Goal: Transaction & Acquisition: Book appointment/travel/reservation

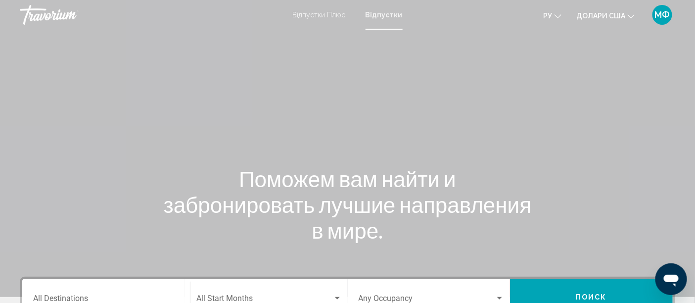
click at [381, 14] on font "Відпустки" at bounding box center [384, 15] width 37 height 8
click at [388, 15] on font "Відпустки" at bounding box center [384, 15] width 37 height 8
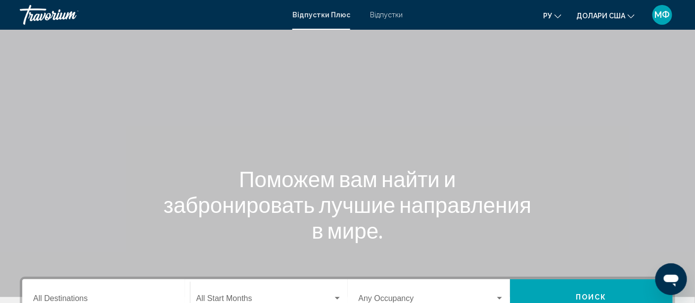
scroll to position [234, 0]
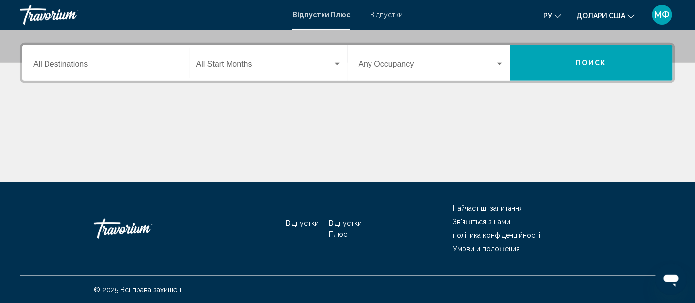
click at [48, 64] on input "Destination All Destinations" at bounding box center [106, 66] width 146 height 9
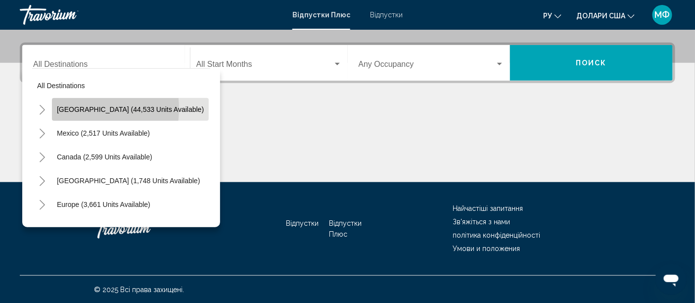
click at [70, 108] on span "United States (44,533 units available)" at bounding box center [130, 109] width 147 height 8
type input "**********"
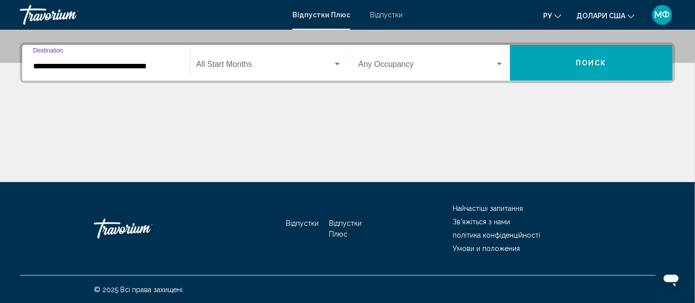
click at [340, 61] on div "Віджет пошуку" at bounding box center [337, 64] width 9 height 8
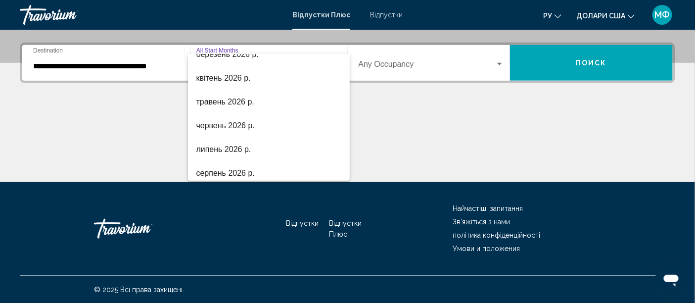
scroll to position [205, 0]
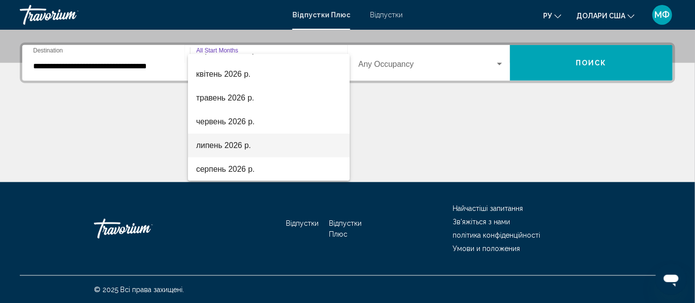
click at [260, 149] on span "липень 2026 р." at bounding box center [268, 146] width 145 height 24
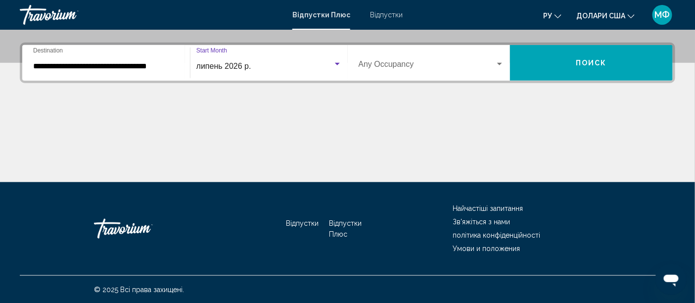
click at [500, 66] on div "Віджет пошуку" at bounding box center [499, 64] width 9 height 8
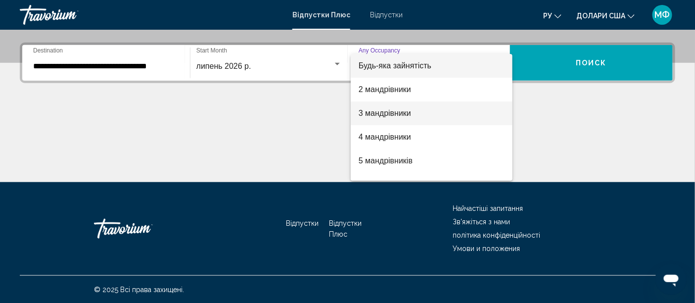
click at [473, 121] on span "3 мандрівники" at bounding box center [432, 113] width 146 height 24
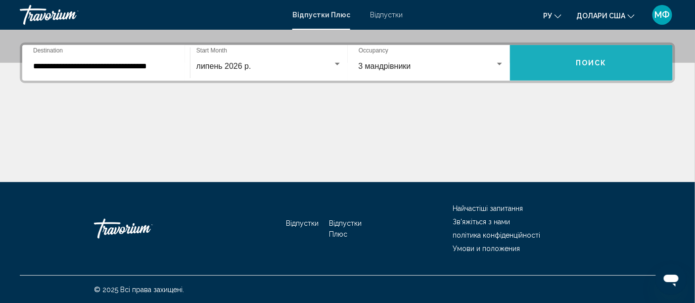
click at [578, 62] on span "Поиск" at bounding box center [591, 63] width 31 height 8
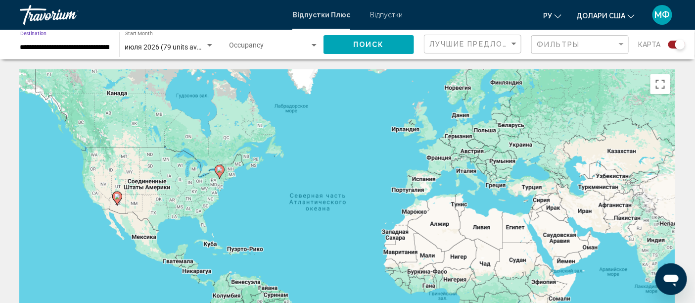
click at [96, 51] on input "**********" at bounding box center [64, 48] width 89 height 8
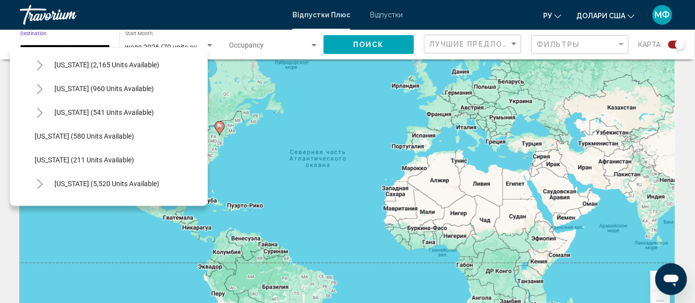
scroll to position [823, 0]
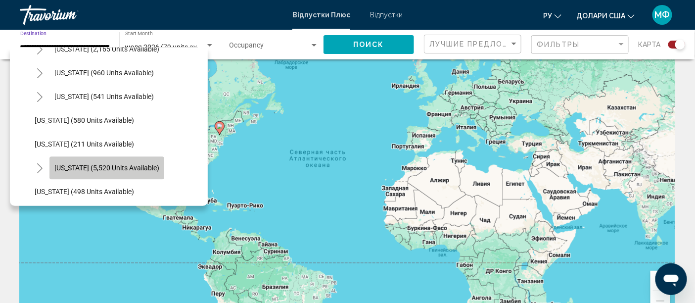
click at [115, 169] on span "Virginia (5,520 units available)" at bounding box center [106, 168] width 105 height 8
type input "**********"
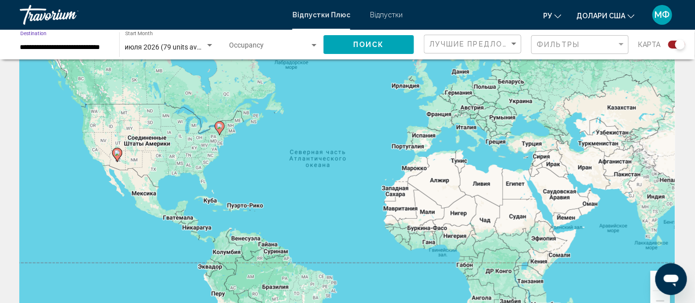
scroll to position [0, 0]
click at [365, 41] on span "Поиск" at bounding box center [368, 45] width 31 height 8
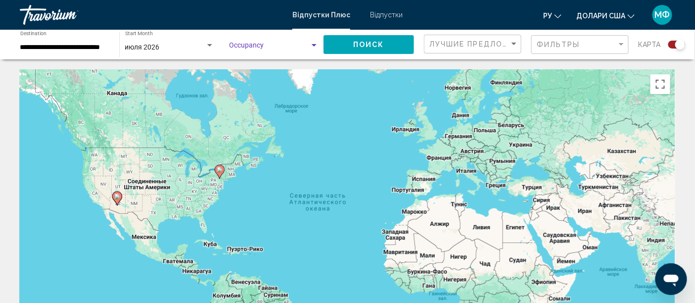
click at [314, 45] on div "Search widget" at bounding box center [314, 45] width 5 height 2
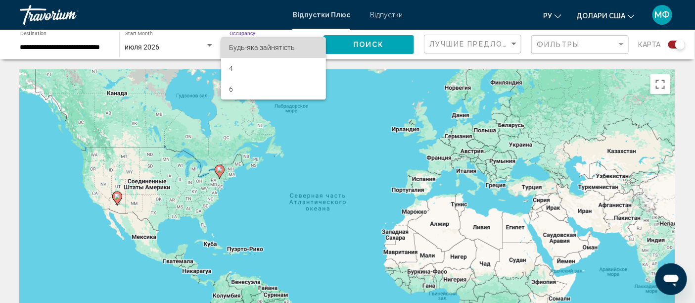
click at [302, 50] on span "Будь-яка зайнятість" at bounding box center [273, 47] width 89 height 21
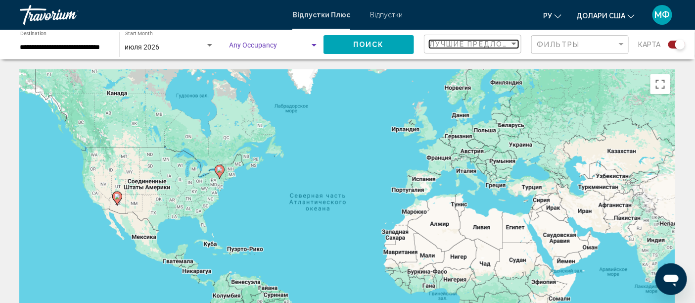
click at [516, 44] on div "Sort by" at bounding box center [514, 44] width 5 height 2
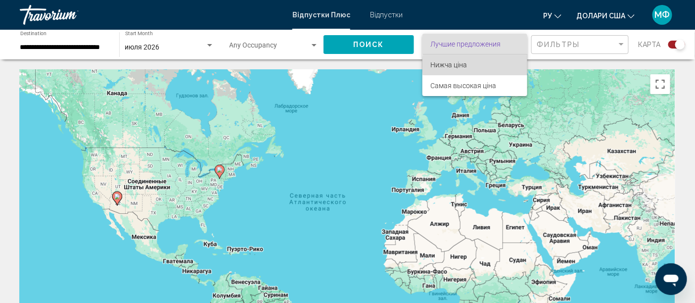
click at [483, 65] on span "Нижча ціна" at bounding box center [475, 64] width 89 height 21
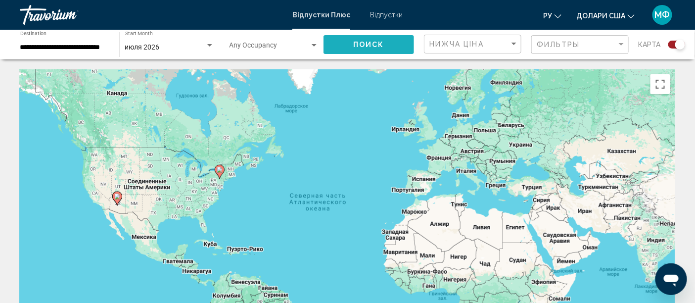
click at [373, 42] on span "Поиск" at bounding box center [368, 45] width 31 height 8
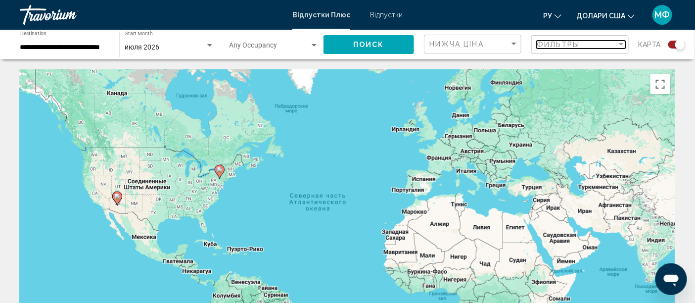
click at [622, 43] on div "Filter" at bounding box center [621, 44] width 5 height 2
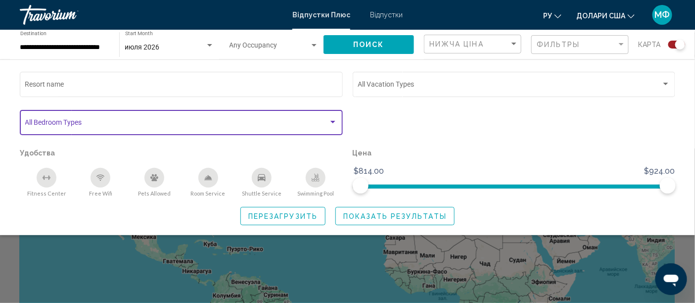
click at [335, 121] on div "Search widget" at bounding box center [333, 122] width 5 height 2
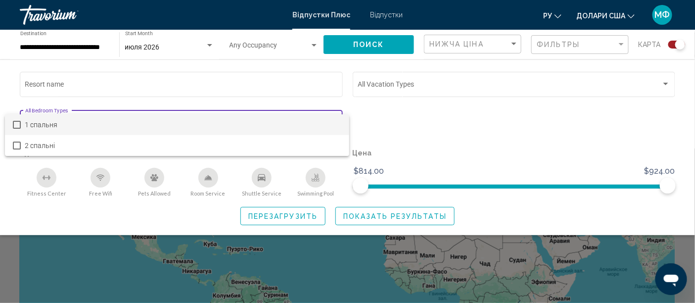
click at [678, 190] on div at bounding box center [347, 151] width 695 height 303
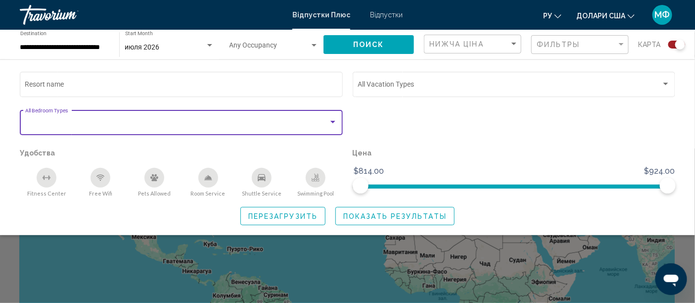
click at [678, 190] on div "Цена $814.00 $924.00 $814.00 $924.00" at bounding box center [514, 171] width 333 height 51
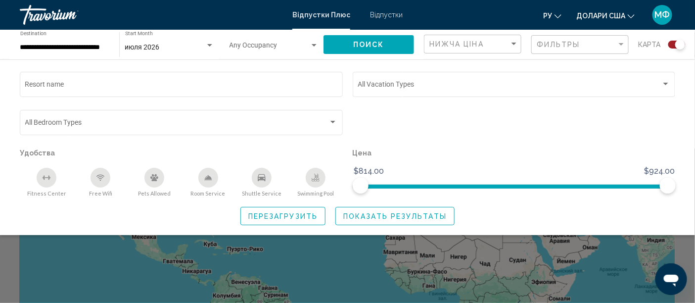
click at [678, 190] on div "Цена $814.00 $924.00 $814.00 $924.00" at bounding box center [514, 171] width 333 height 51
click at [668, 186] on span "Search widget" at bounding box center [668, 186] width 16 height 16
click at [298, 211] on button "Перезагрузить" at bounding box center [282, 216] width 85 height 18
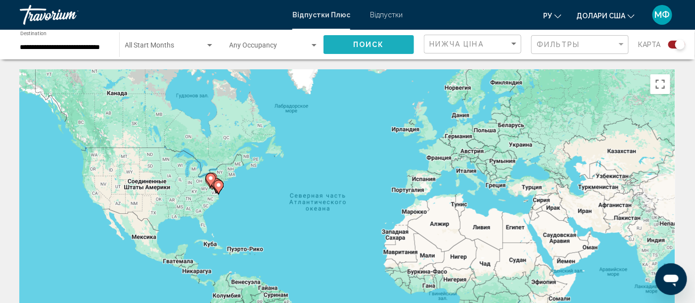
click at [366, 43] on span "Поиск" at bounding box center [368, 45] width 31 height 8
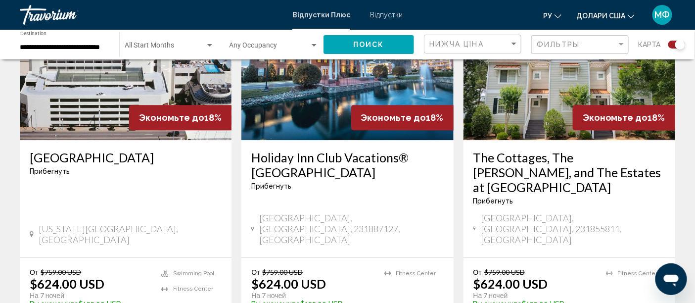
scroll to position [769, 0]
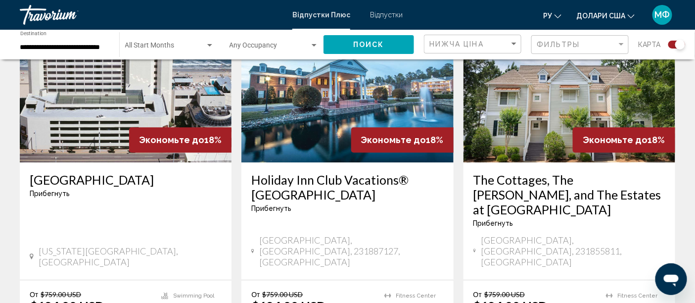
click at [117, 115] on img "Основний зміст" at bounding box center [126, 83] width 212 height 158
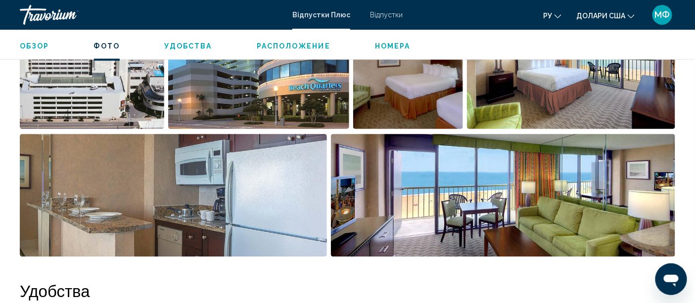
scroll to position [510, 0]
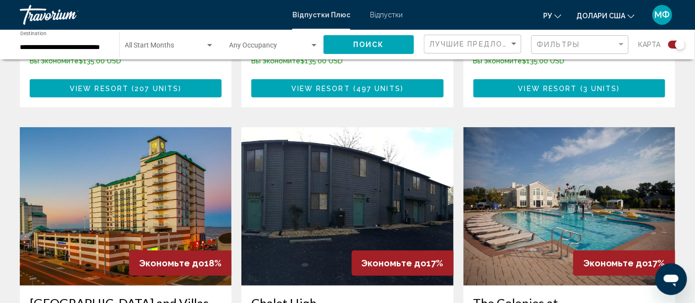
scroll to position [1407, 0]
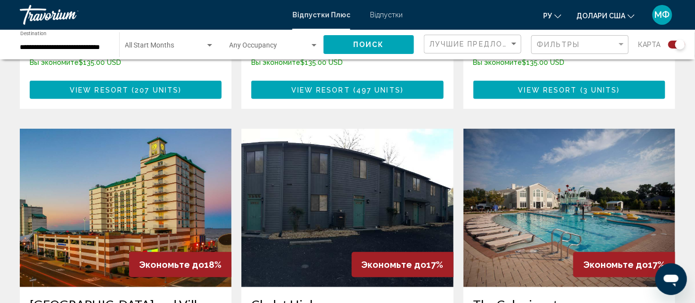
click at [100, 172] on img "Основний зміст" at bounding box center [126, 208] width 212 height 158
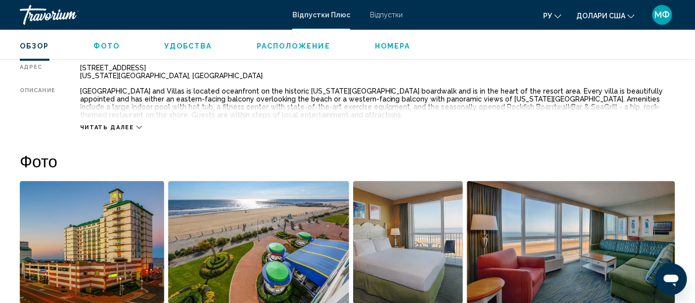
scroll to position [356, 0]
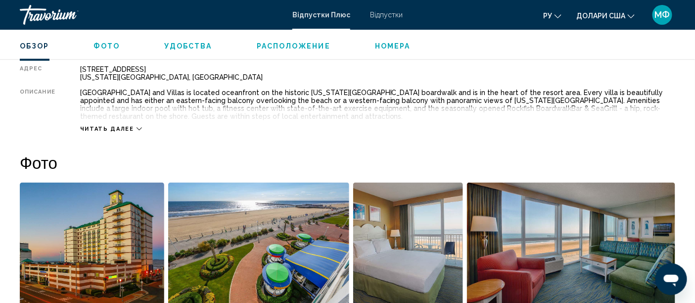
click at [137, 126] on icon "Основний зміст" at bounding box center [139, 128] width 5 height 5
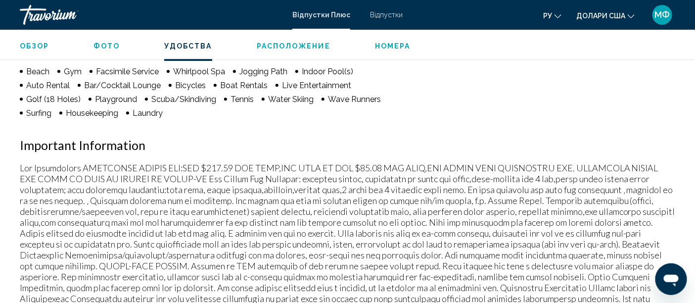
scroll to position [884, 0]
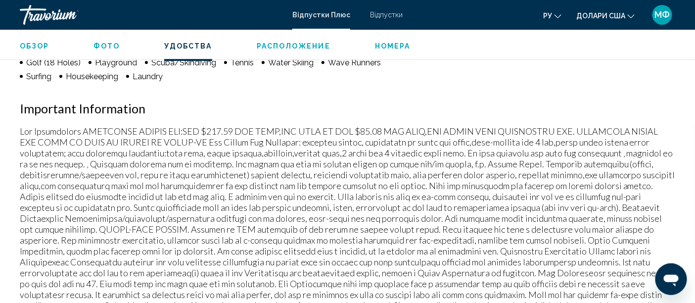
click at [188, 40] on ul "Обзор Фото Удобства Расположение Номера искать" at bounding box center [348, 45] width 656 height 11
click at [263, 46] on span "Расположение" at bounding box center [294, 46] width 74 height 8
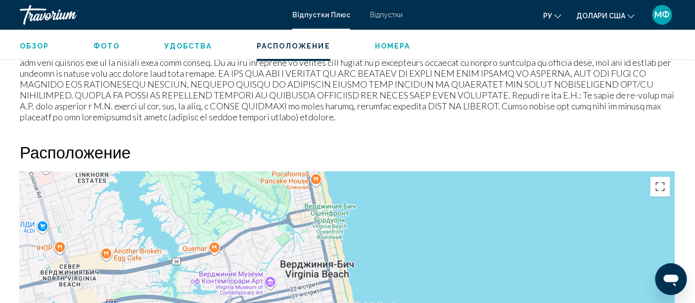
scroll to position [1220, 0]
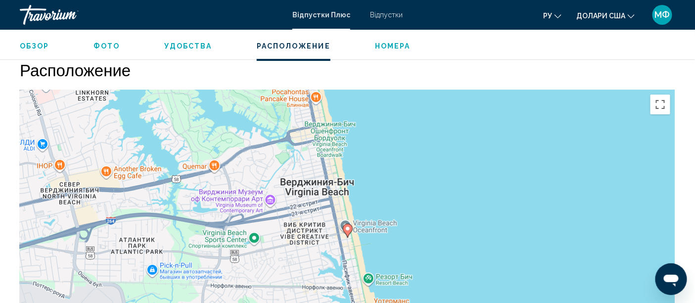
click at [380, 43] on span "Номера" at bounding box center [393, 46] width 36 height 8
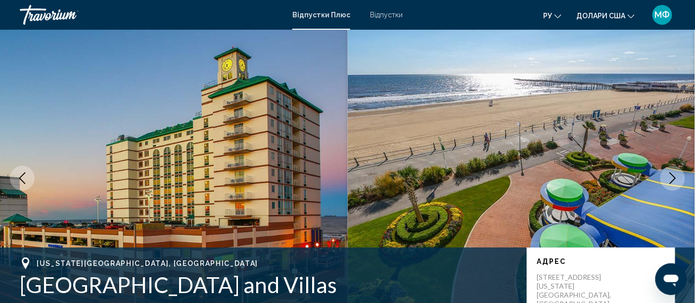
scroll to position [0, 0]
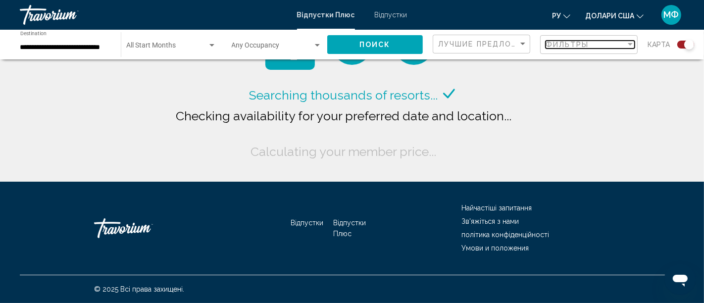
click at [563, 41] on span "Фильтры" at bounding box center [567, 45] width 44 height 8
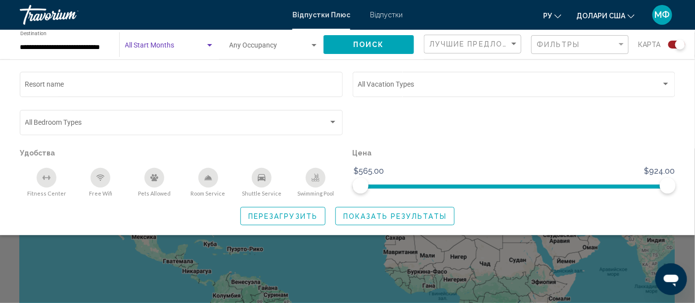
click at [164, 47] on span "Search widget" at bounding box center [165, 48] width 80 height 8
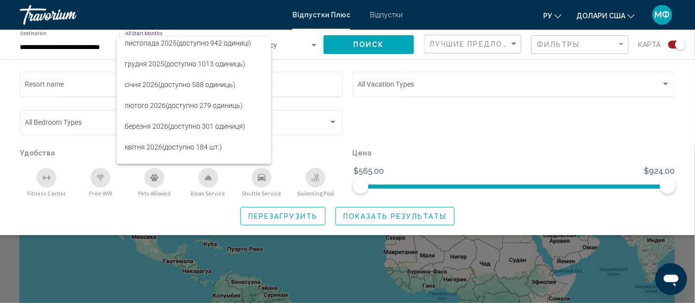
scroll to position [102, 0]
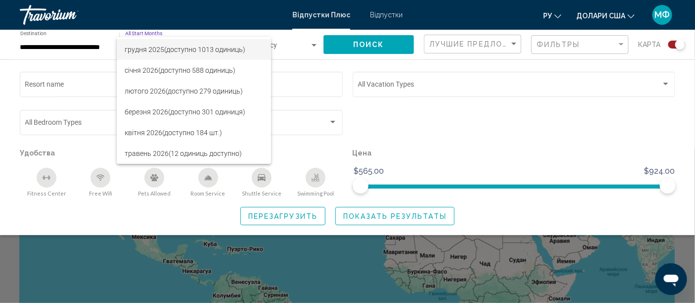
click at [234, 47] on font "(доступно 1013 одиниць)" at bounding box center [204, 50] width 81 height 8
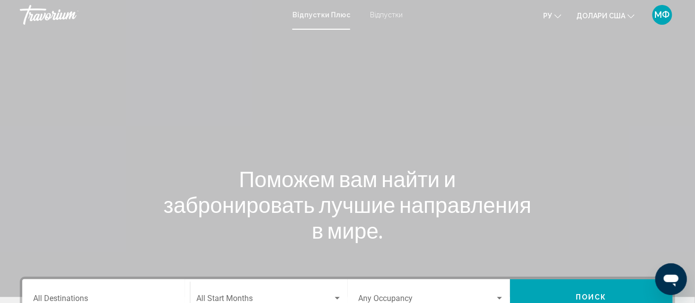
click at [384, 12] on font "Відпустки" at bounding box center [386, 15] width 33 height 8
click at [389, 13] on font "Відпустки" at bounding box center [384, 15] width 37 height 8
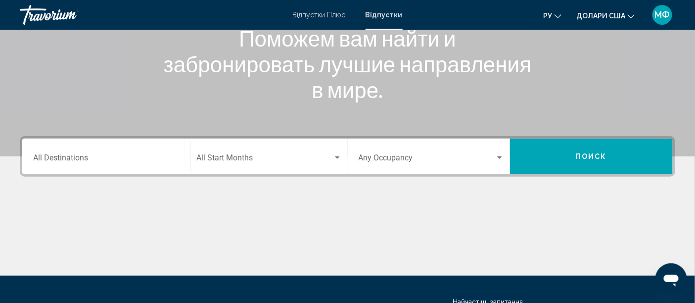
scroll to position [198, 0]
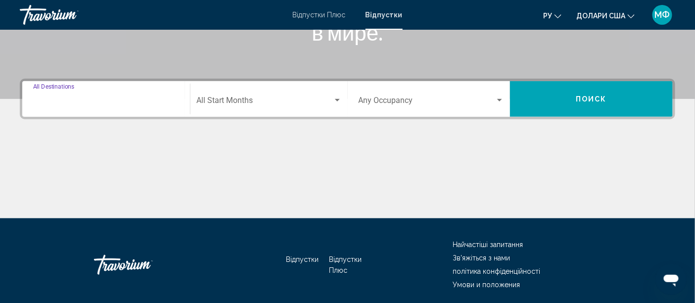
click at [77, 104] on input "Destination All Destinations" at bounding box center [106, 102] width 146 height 9
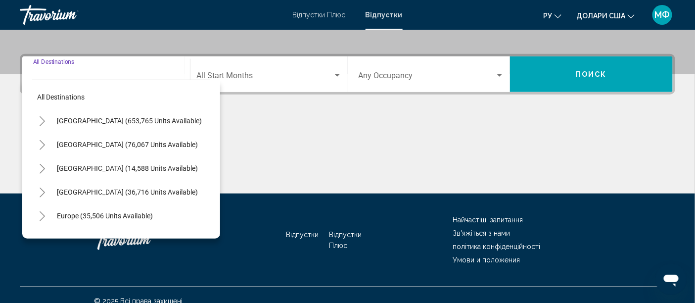
scroll to position [234, 0]
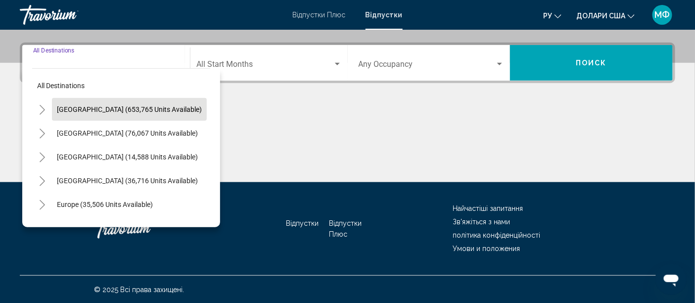
click at [162, 110] on span "United States (653,765 units available)" at bounding box center [129, 109] width 145 height 8
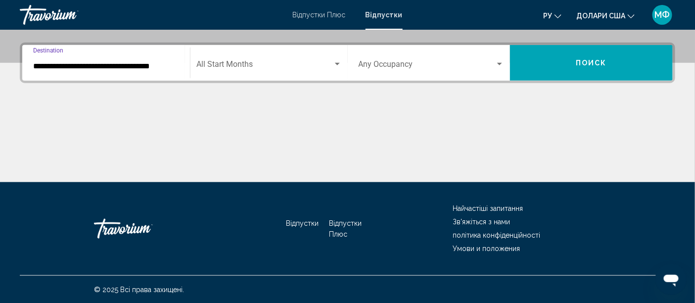
click at [332, 60] on div "Start Month All Start Months" at bounding box center [268, 63] width 145 height 31
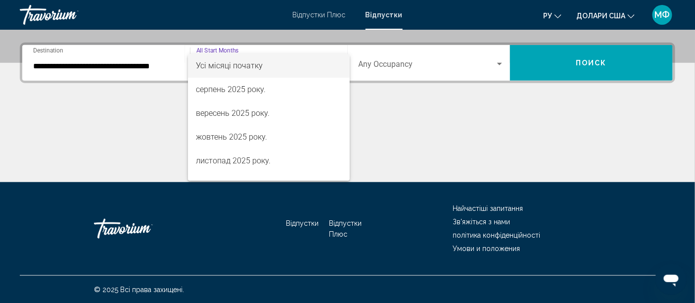
scroll to position [22, 0]
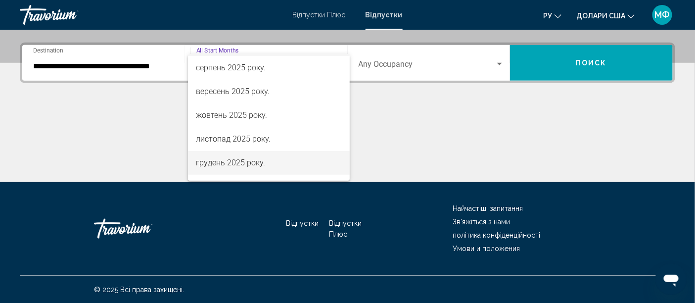
click at [298, 162] on span "грудень 2025 року." at bounding box center [268, 163] width 145 height 24
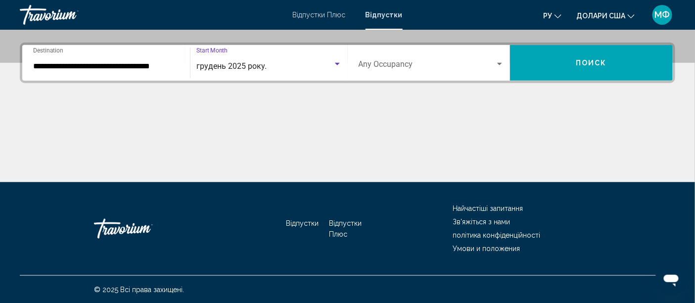
click at [499, 63] on div "Search widget" at bounding box center [499, 64] width 5 height 2
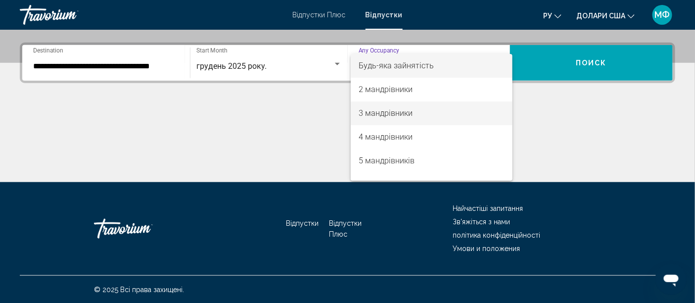
click at [485, 104] on span "3 мандрівники" at bounding box center [432, 113] width 146 height 24
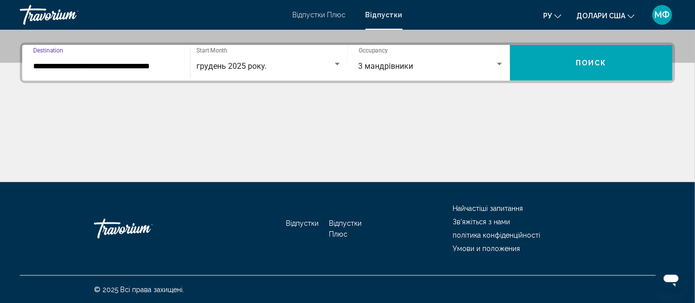
click at [89, 68] on input "**********" at bounding box center [106, 66] width 146 height 9
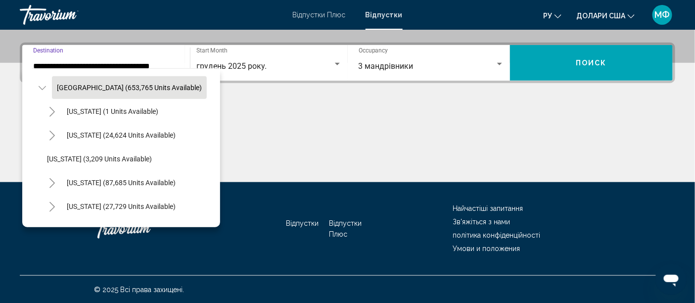
click at [211, 203] on div "All destinations United States (653,765 units available) Alabama (1 units avail…" at bounding box center [121, 147] width 198 height 159
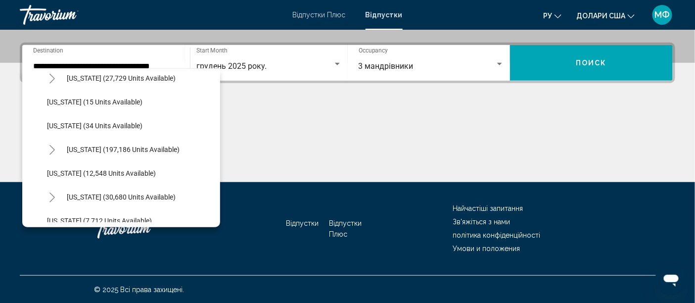
scroll to position [152, 0]
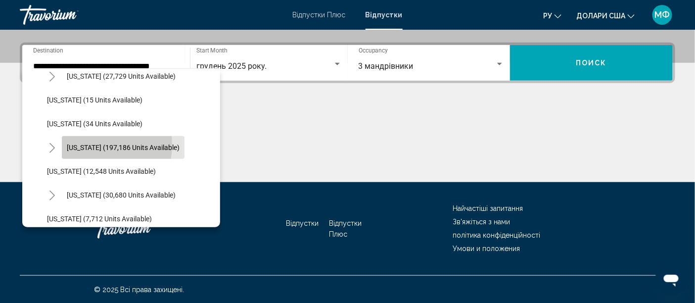
click at [85, 144] on span "Florida (197,186 units available)" at bounding box center [123, 148] width 113 height 8
type input "**********"
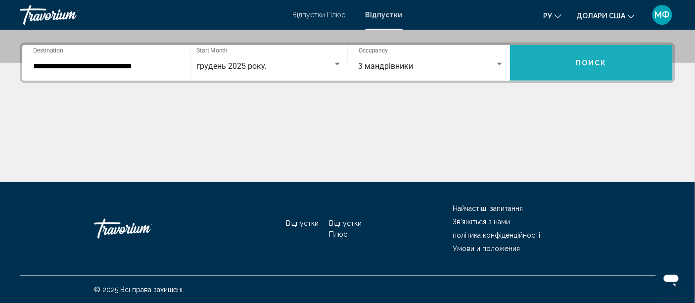
click at [531, 75] on button "Поиск" at bounding box center [591, 63] width 163 height 36
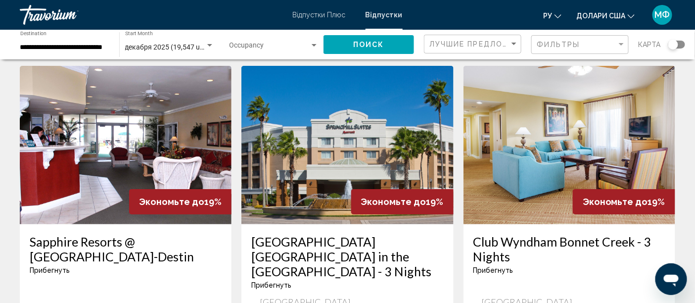
scroll to position [1275, 0]
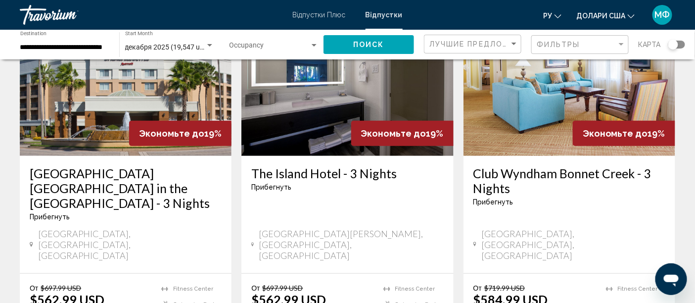
scroll to position [110, 0]
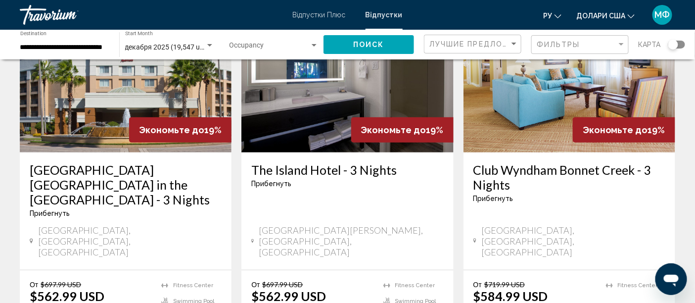
click at [550, 106] on img "Основний зміст" at bounding box center [570, 73] width 212 height 158
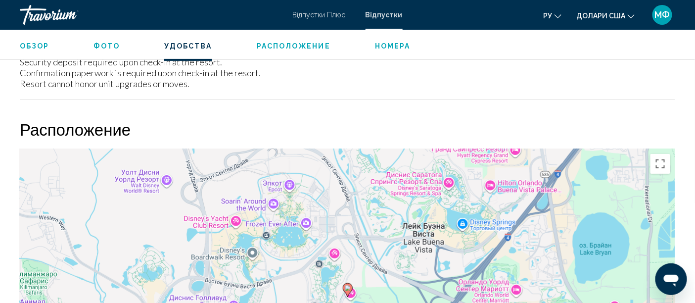
scroll to position [1346, 0]
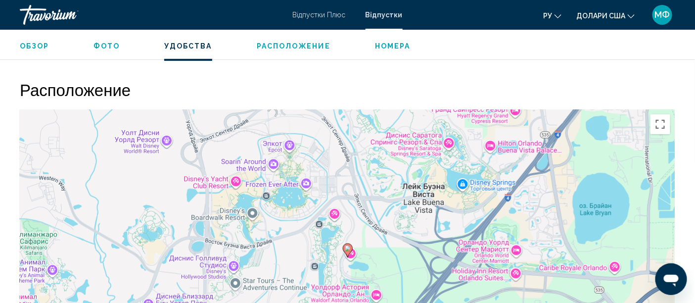
click at [389, 46] on span "Номера" at bounding box center [393, 46] width 36 height 8
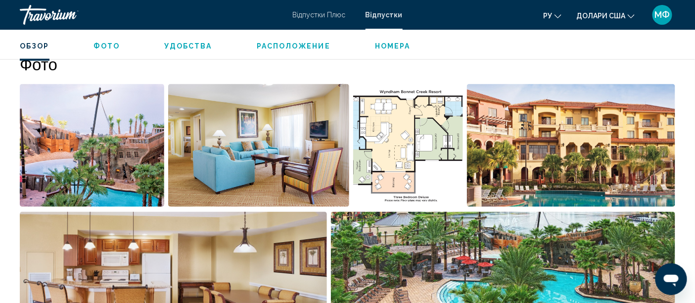
scroll to position [370, 0]
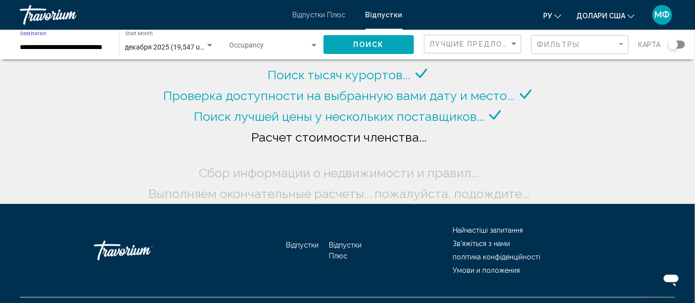
click at [50, 46] on input "**********" at bounding box center [64, 48] width 89 height 8
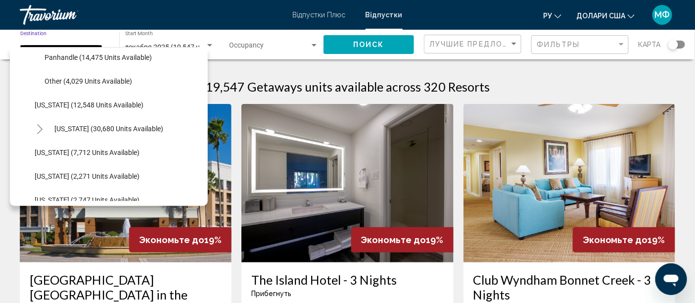
scroll to position [322, 0]
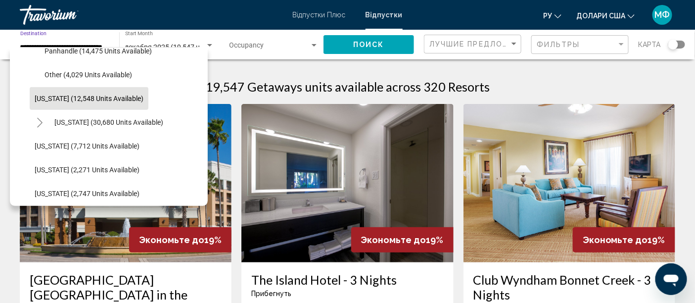
click at [118, 98] on span "Georgia (12,548 units available)" at bounding box center [89, 99] width 109 height 8
type input "**********"
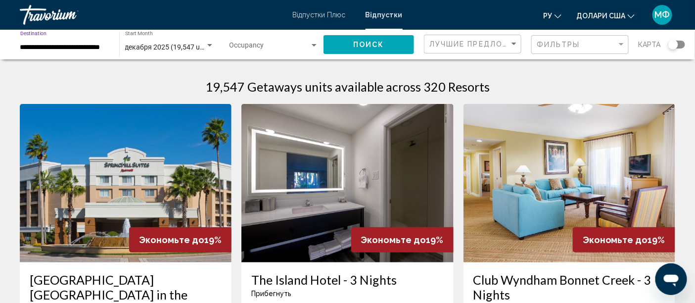
click at [379, 41] on span "Поиск" at bounding box center [368, 45] width 31 height 8
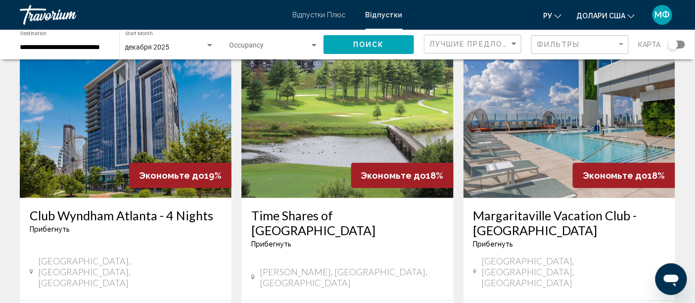
scroll to position [66, 0]
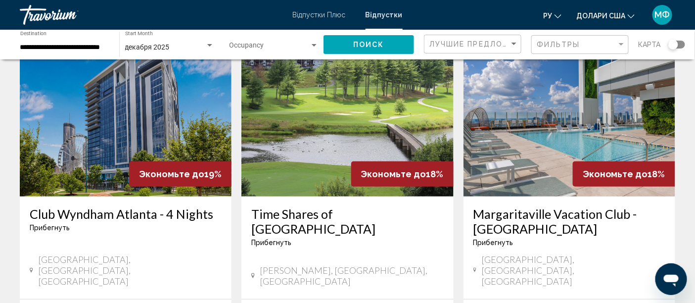
click at [324, 81] on img "Основний зміст" at bounding box center [347, 117] width 212 height 158
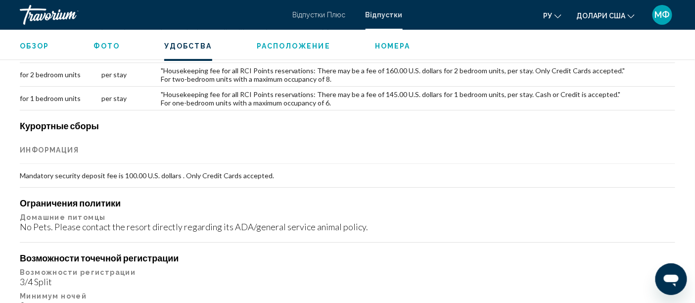
scroll to position [1038, 0]
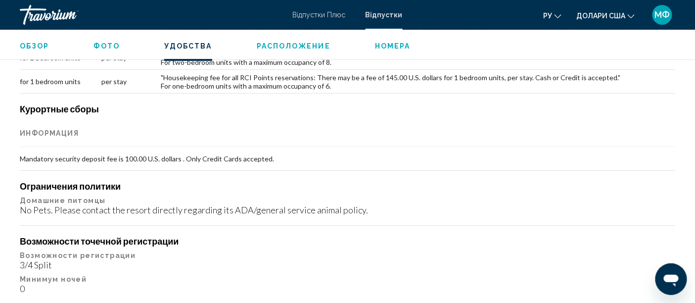
click at [375, 46] on span "Номера" at bounding box center [393, 46] width 36 height 8
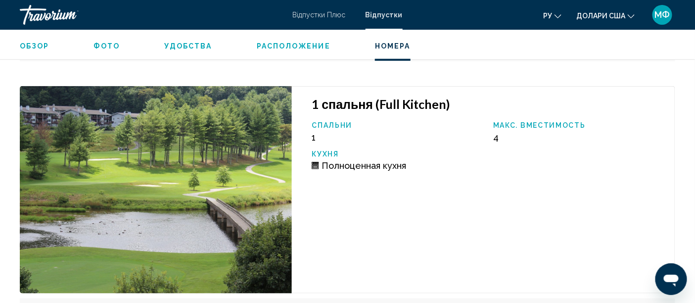
scroll to position [2740, 0]
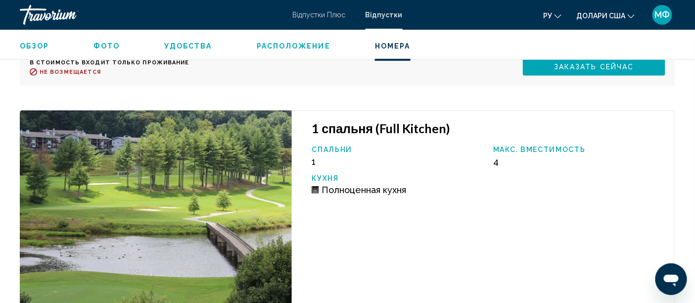
click at [110, 45] on span "Фото" at bounding box center [107, 46] width 26 height 8
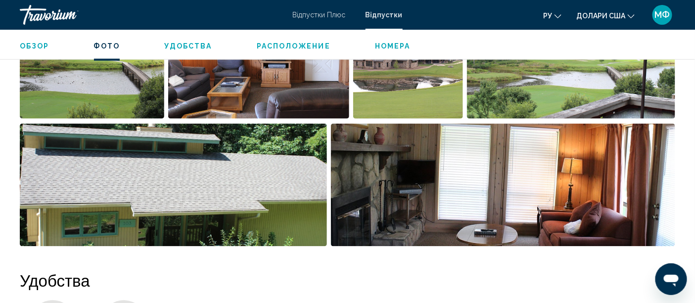
scroll to position [457, 0]
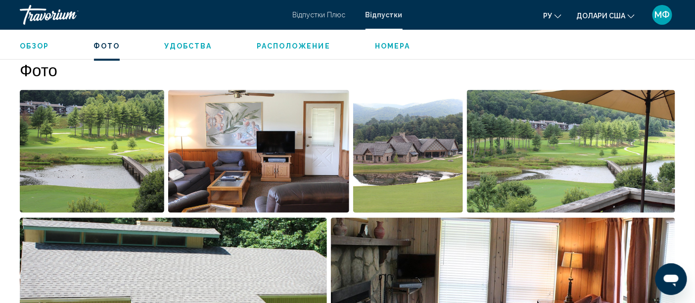
click at [389, 149] on img "Open full-screen image slider" at bounding box center [408, 151] width 110 height 123
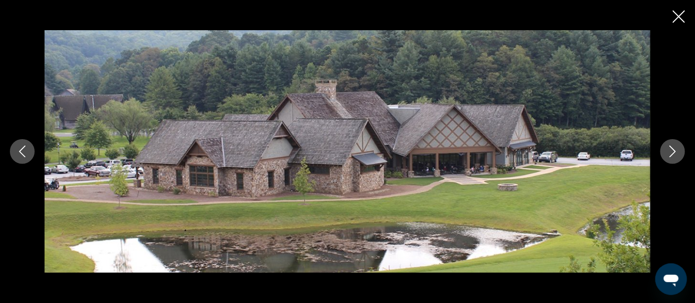
click at [667, 149] on button "Next image" at bounding box center [673, 151] width 25 height 25
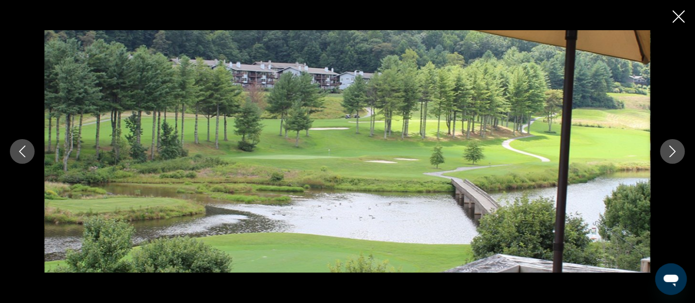
click at [667, 149] on button "Next image" at bounding box center [673, 151] width 25 height 25
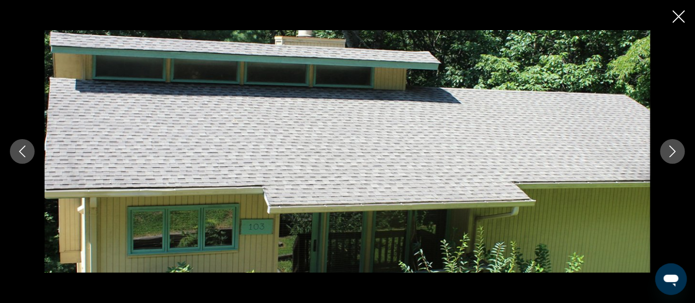
click at [667, 149] on button "Next image" at bounding box center [673, 151] width 25 height 25
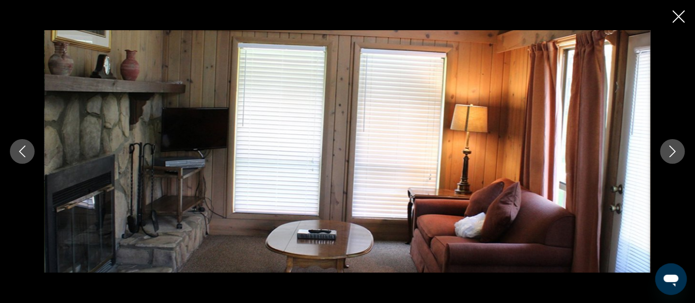
click at [667, 149] on button "Next image" at bounding box center [673, 151] width 25 height 25
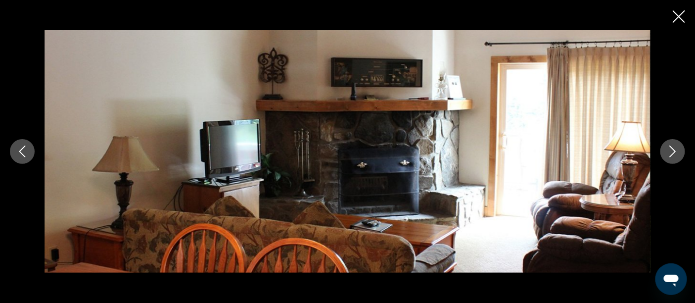
click at [667, 149] on button "Next image" at bounding box center [673, 151] width 25 height 25
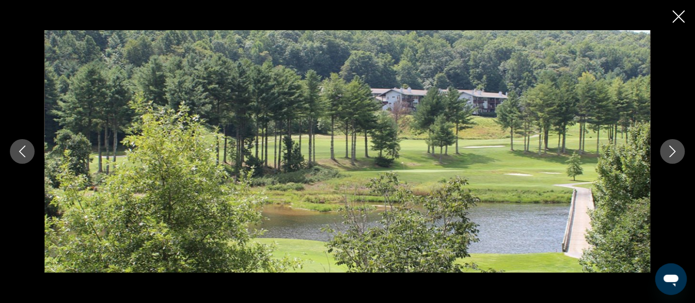
click at [667, 149] on button "Next image" at bounding box center [673, 151] width 25 height 25
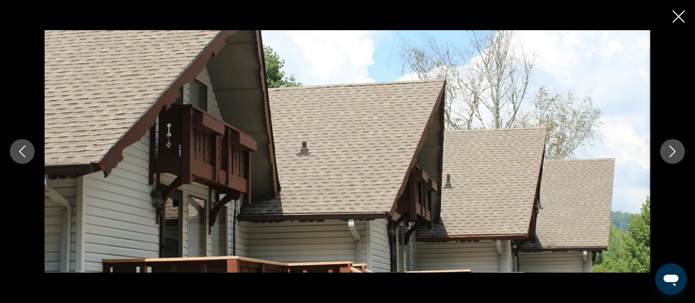
click at [667, 149] on button "Next image" at bounding box center [673, 151] width 25 height 25
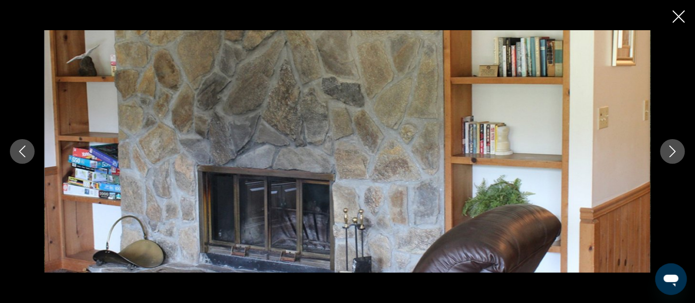
click at [667, 149] on button "Next image" at bounding box center [673, 151] width 25 height 25
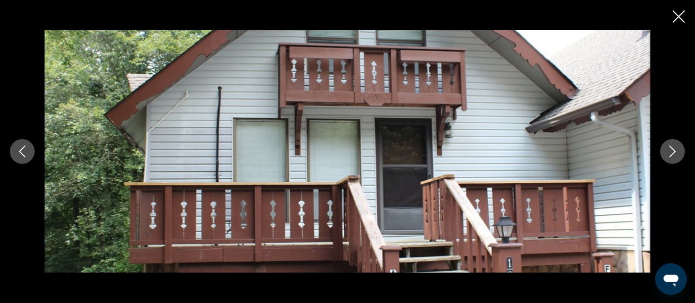
click at [667, 149] on button "Next image" at bounding box center [673, 151] width 25 height 25
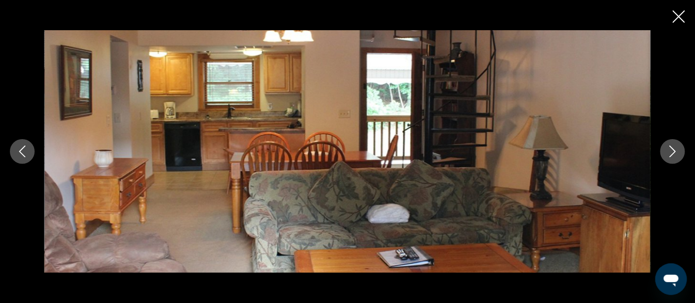
click at [667, 149] on button "Next image" at bounding box center [673, 151] width 25 height 25
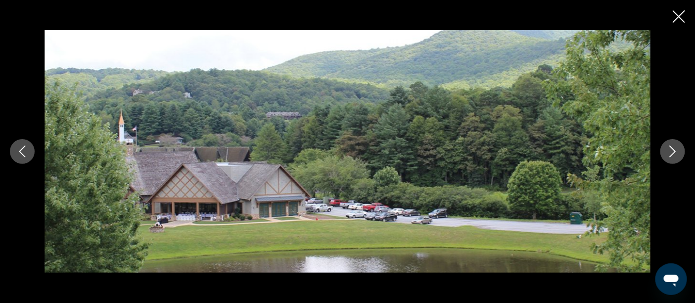
click at [667, 149] on button "Next image" at bounding box center [673, 151] width 25 height 25
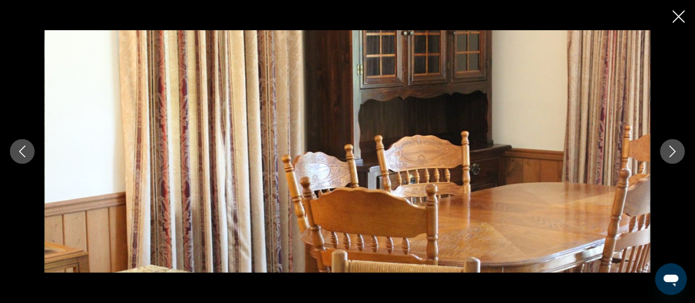
click at [667, 149] on button "Next image" at bounding box center [673, 151] width 25 height 25
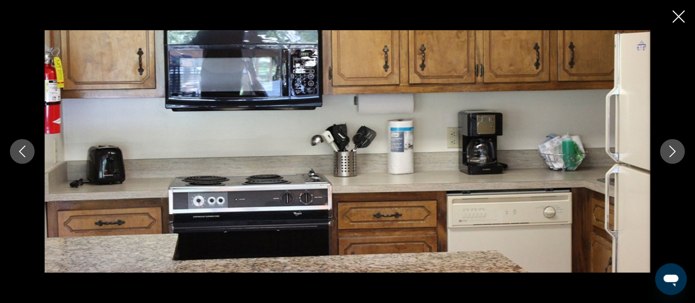
click at [667, 149] on button "Next image" at bounding box center [673, 151] width 25 height 25
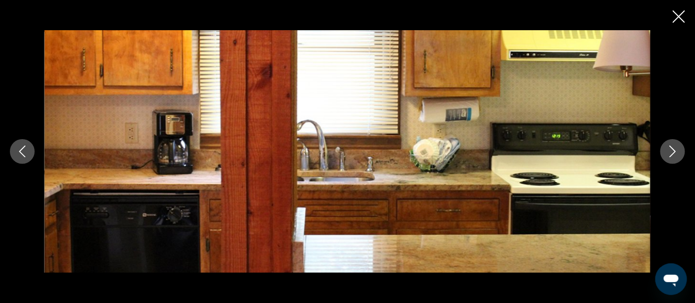
click at [676, 18] on icon "Close slideshow" at bounding box center [679, 16] width 12 height 12
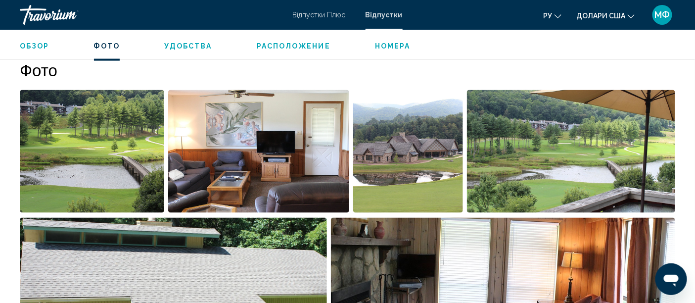
click at [258, 45] on span "Расположение" at bounding box center [294, 46] width 74 height 8
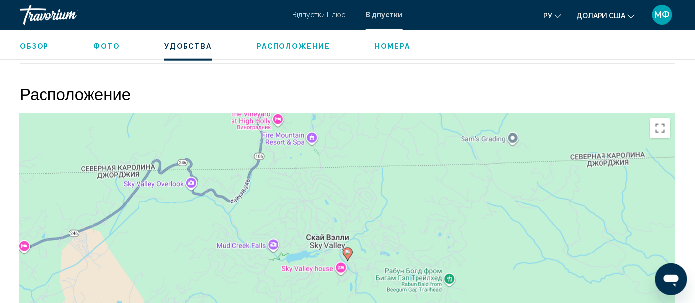
scroll to position [1581, 0]
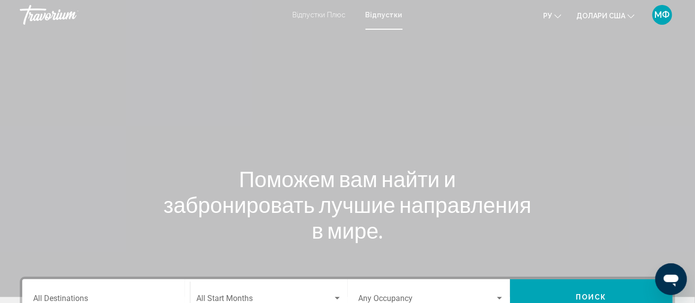
click at [377, 14] on font "Відпустки" at bounding box center [384, 15] width 37 height 8
click at [390, 14] on font "Відпустки" at bounding box center [384, 15] width 37 height 8
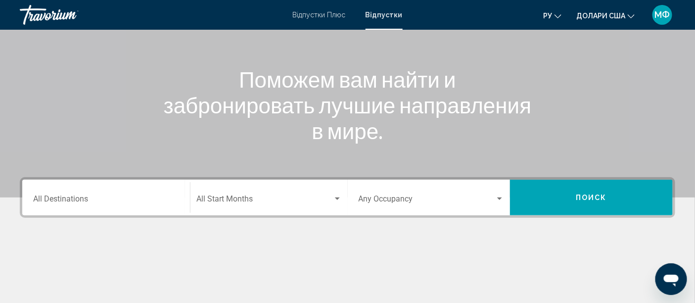
scroll to position [198, 0]
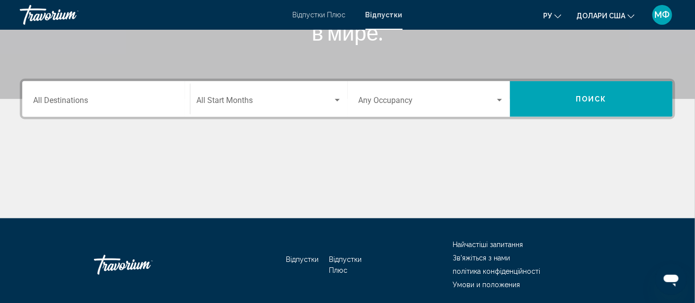
click at [118, 92] on div "Destination All Destinations" at bounding box center [106, 99] width 146 height 31
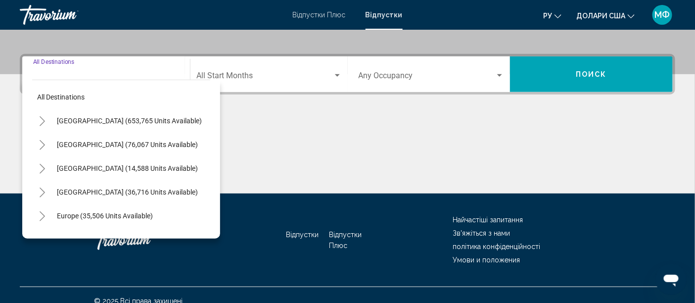
scroll to position [234, 0]
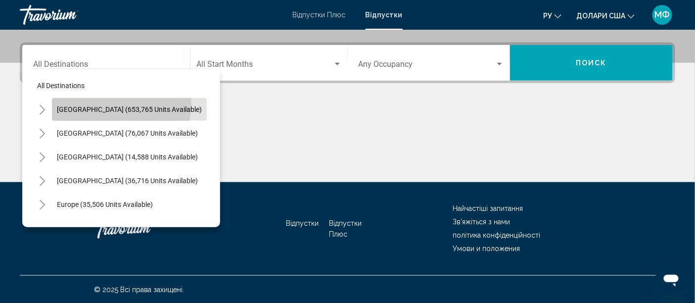
click at [121, 103] on button "United States (653,765 units available)" at bounding box center [129, 109] width 155 height 23
type input "**********"
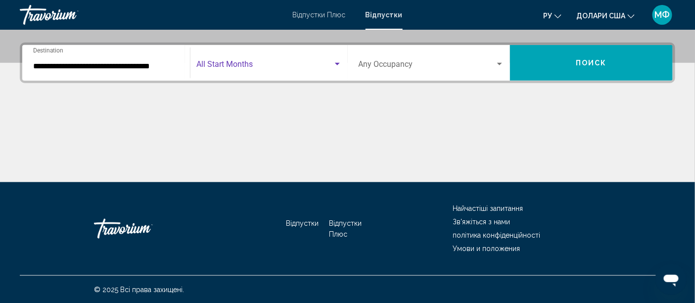
click at [337, 63] on div "Search widget" at bounding box center [337, 64] width 5 height 2
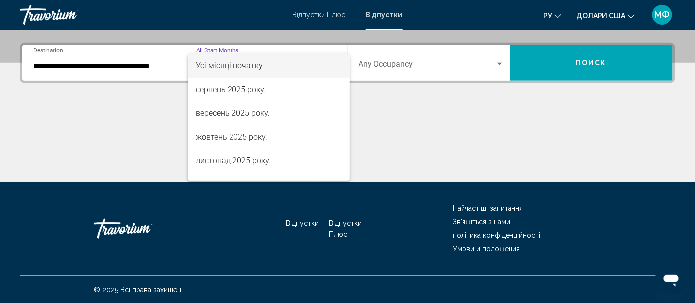
scroll to position [22, 0]
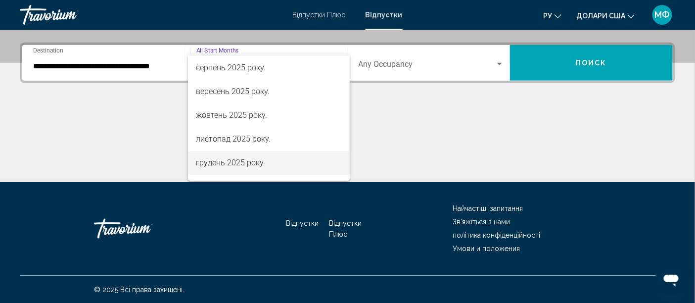
click at [305, 166] on span "грудень 2025 року." at bounding box center [268, 163] width 145 height 24
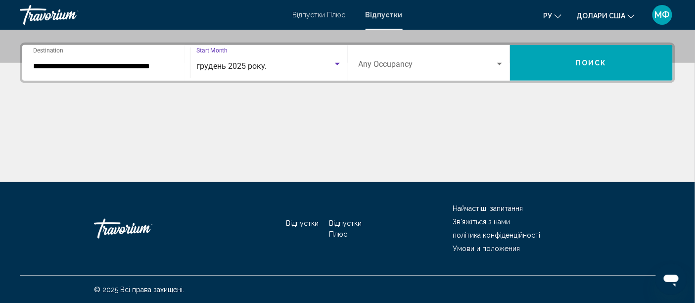
click at [499, 63] on div "Search widget" at bounding box center [499, 64] width 5 height 2
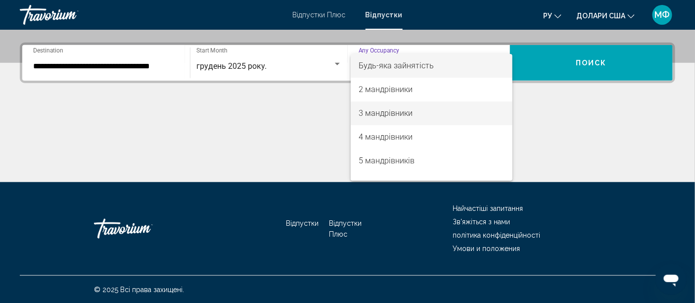
click at [480, 106] on span "3 мандрівники" at bounding box center [432, 113] width 146 height 24
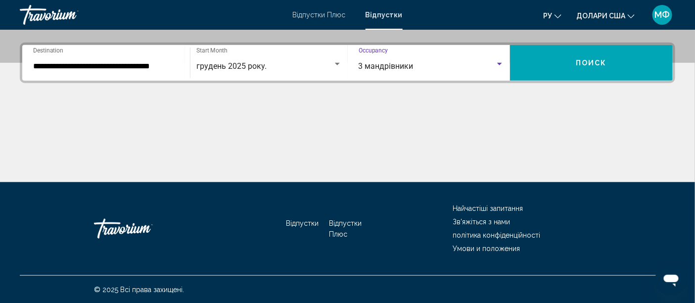
click at [575, 61] on button "Поиск" at bounding box center [591, 63] width 163 height 36
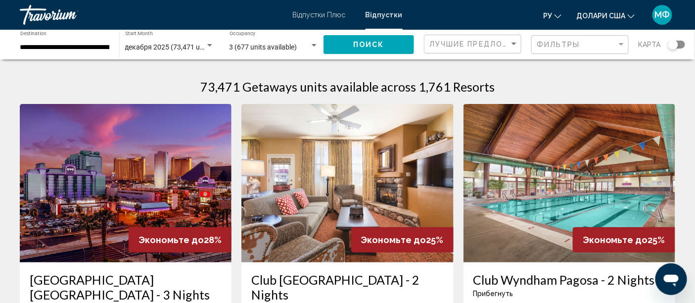
click at [72, 42] on div "**********" at bounding box center [64, 44] width 89 height 27
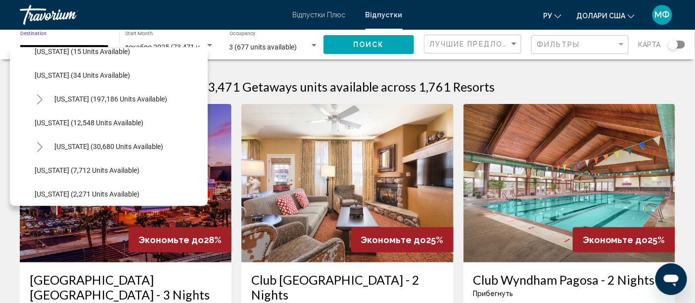
scroll to position [181, 0]
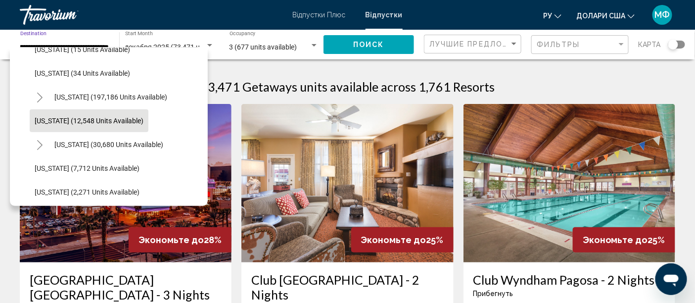
click at [119, 119] on span "Georgia (12,548 units available)" at bounding box center [89, 121] width 109 height 8
type input "**********"
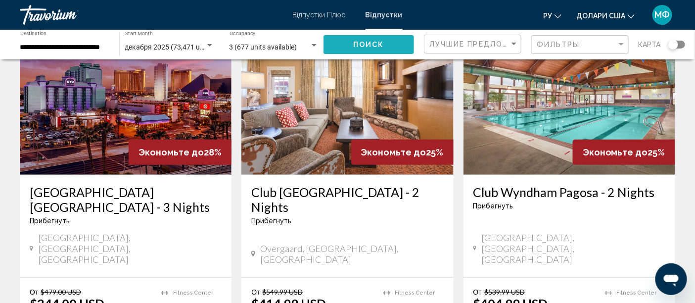
scroll to position [0, 0]
click at [359, 40] on span "Поиск" at bounding box center [368, 44] width 31 height 8
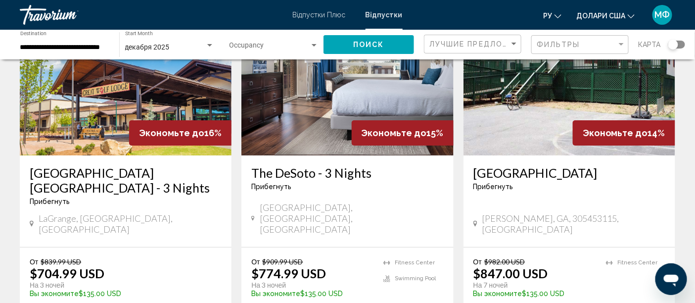
scroll to position [1309, 0]
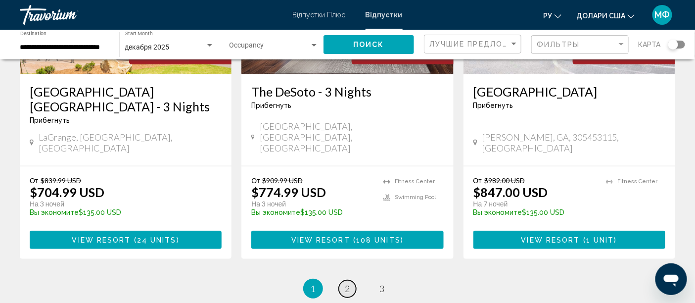
click at [348, 283] on span "2" at bounding box center [347, 288] width 5 height 11
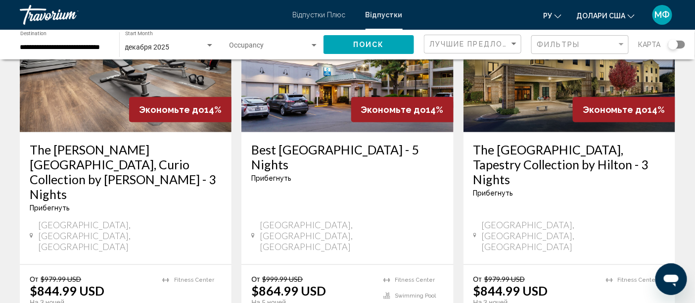
scroll to position [132, 0]
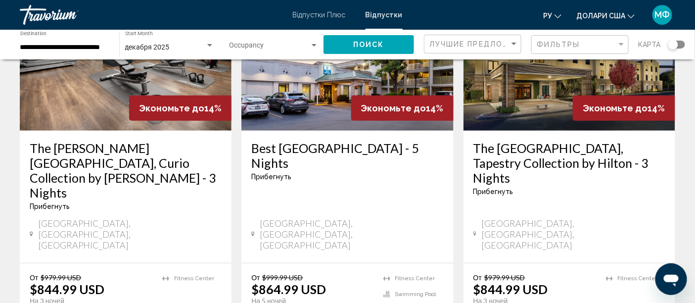
click at [320, 99] on img "Основний зміст" at bounding box center [347, 51] width 212 height 158
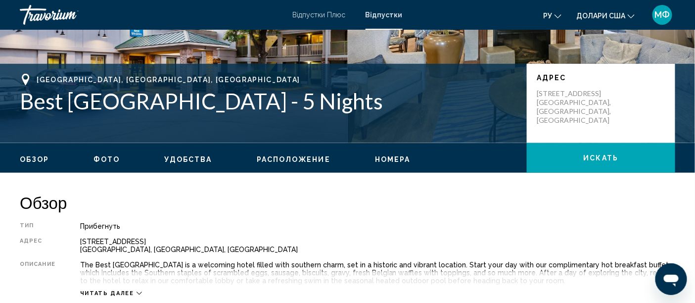
scroll to position [224, 0]
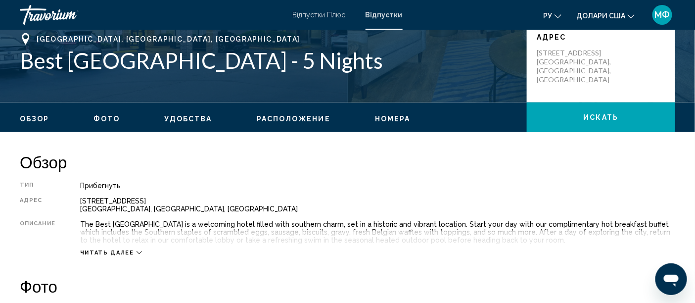
click at [391, 120] on span "Номера" at bounding box center [393, 119] width 36 height 8
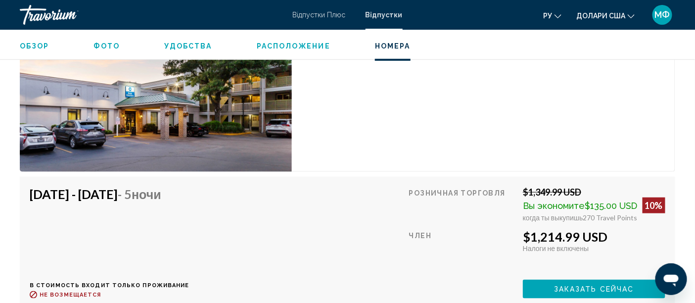
scroll to position [1510, 0]
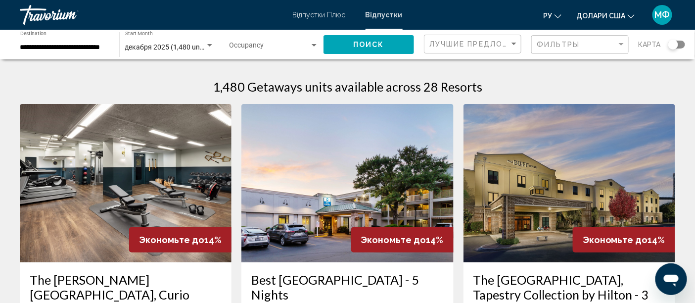
click at [73, 47] on input "**********" at bounding box center [64, 48] width 89 height 8
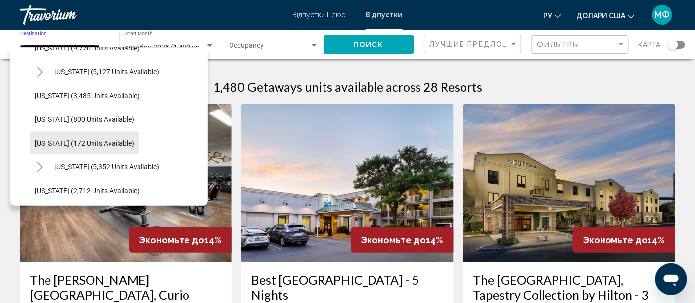
scroll to position [471, 0]
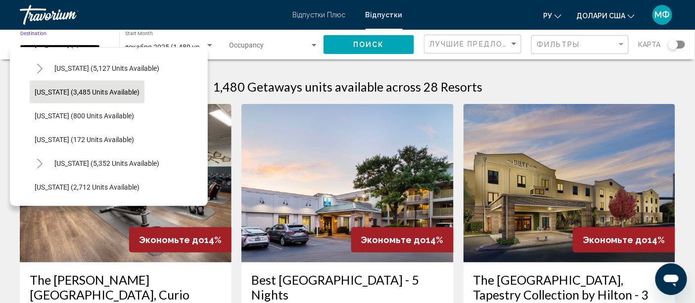
click at [119, 90] on span "Michigan (3,485 units available)" at bounding box center [87, 92] width 105 height 8
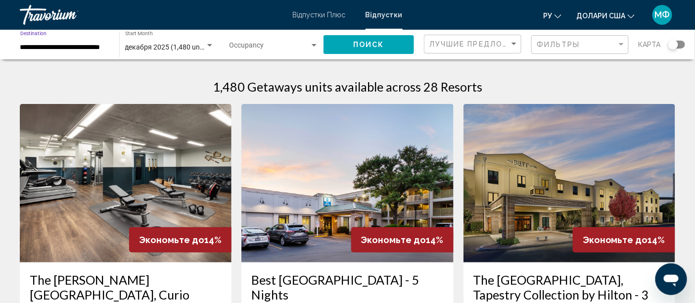
type input "**********"
click at [209, 45] on div "Search widget" at bounding box center [209, 45] width 5 height 2
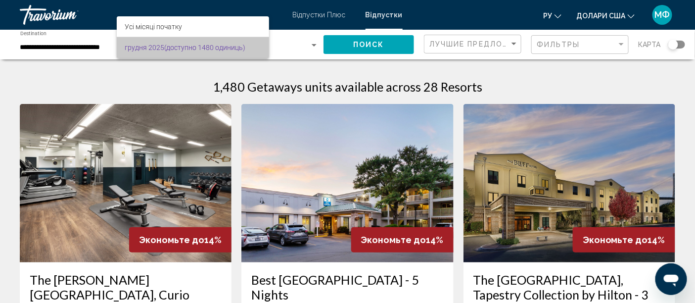
click at [209, 45] on font "(доступно 1480 одиниць)" at bounding box center [204, 48] width 81 height 8
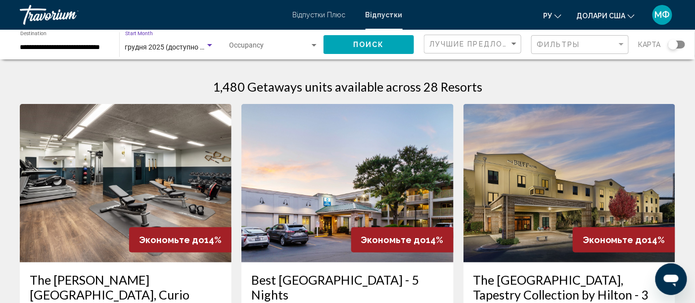
click at [367, 48] on span "Поиск" at bounding box center [368, 45] width 31 height 8
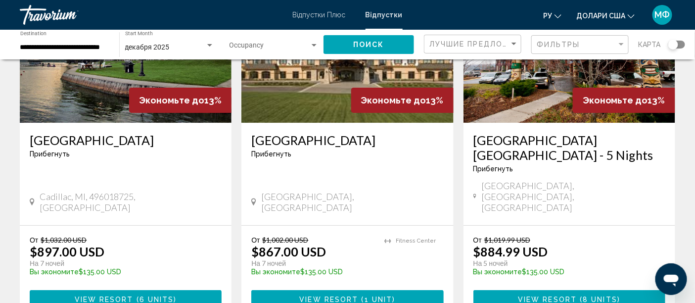
scroll to position [1253, 0]
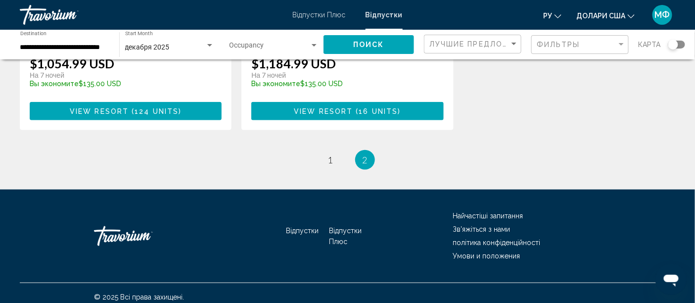
scroll to position [313, 0]
click at [72, 47] on input "**********" at bounding box center [64, 48] width 89 height 8
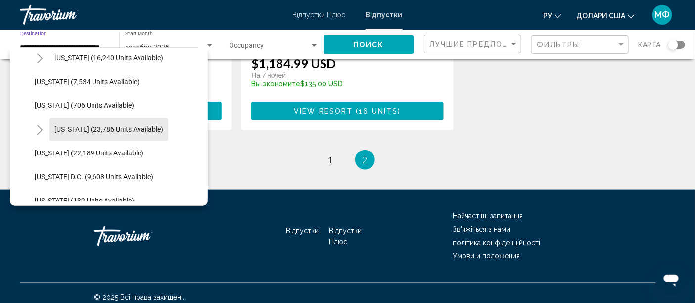
scroll to position [965, 0]
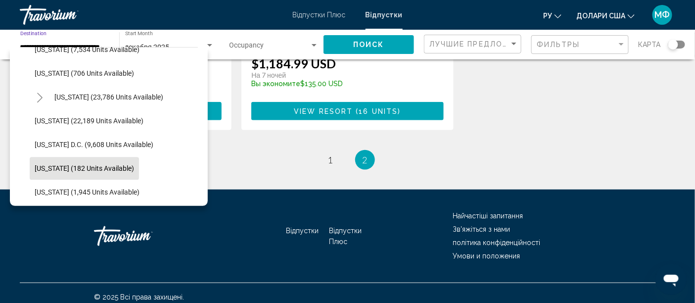
click at [125, 168] on span "West Virginia (182 units available)" at bounding box center [84, 168] width 99 height 8
type input "**********"
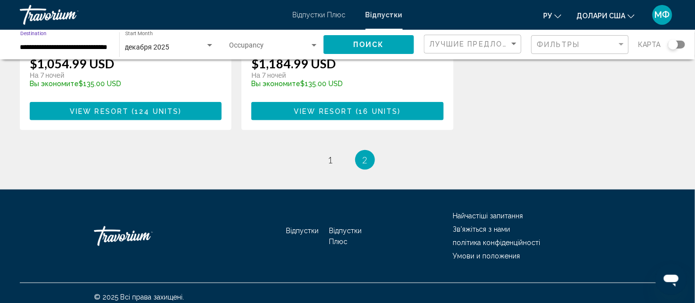
click at [379, 46] on span "Поиск" at bounding box center [368, 45] width 31 height 8
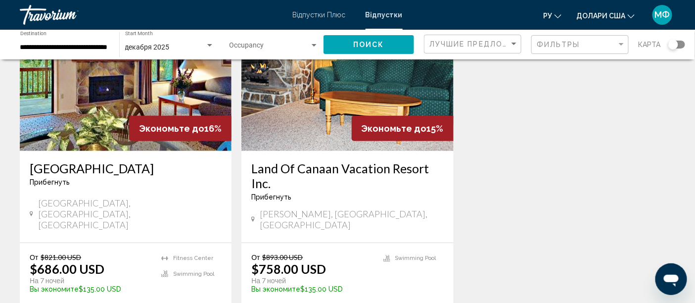
scroll to position [110, 0]
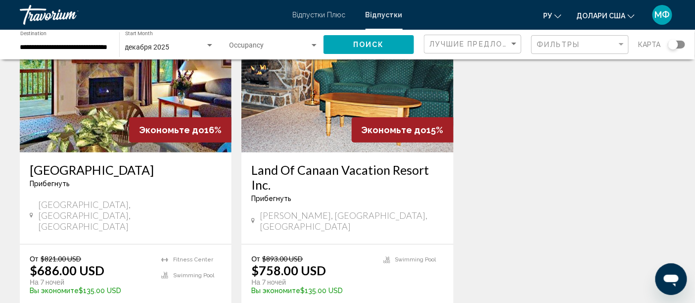
click at [105, 101] on img "Основний зміст" at bounding box center [126, 73] width 212 height 158
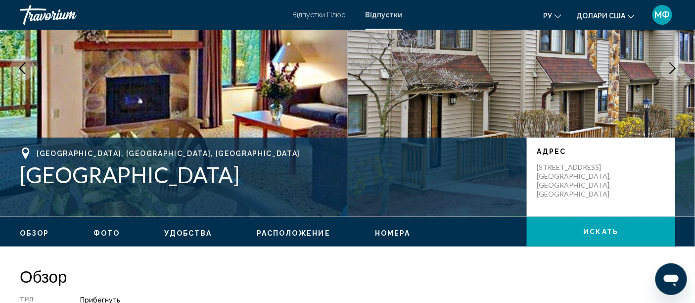
scroll to position [26, 0]
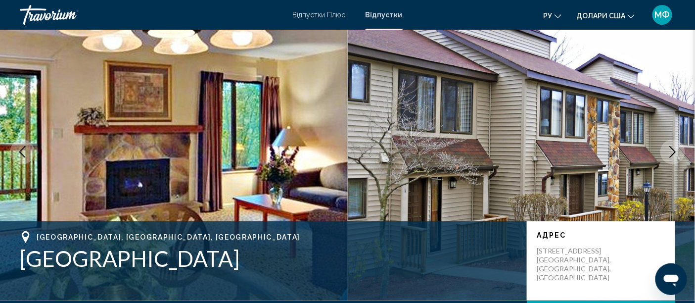
click at [675, 147] on icon "Next image" at bounding box center [673, 152] width 12 height 12
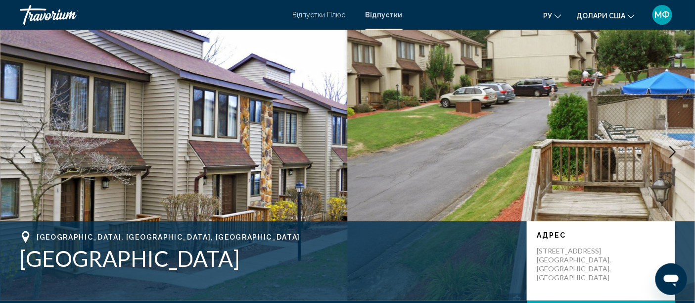
click at [675, 147] on icon "Next image" at bounding box center [673, 152] width 12 height 12
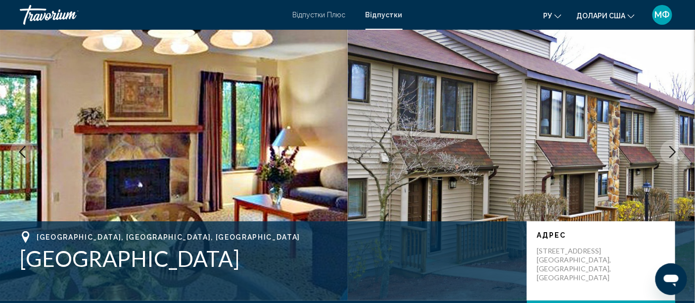
click at [675, 147] on icon "Next image" at bounding box center [673, 152] width 12 height 12
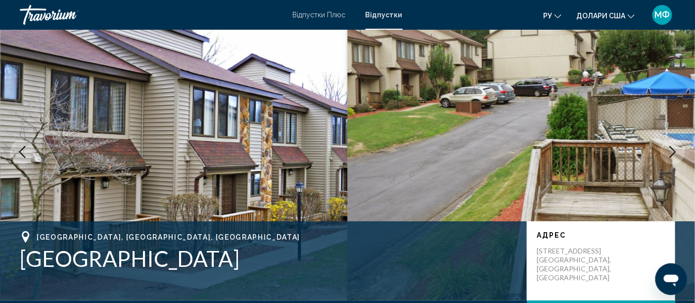
click at [675, 147] on icon "Next image" at bounding box center [673, 152] width 12 height 12
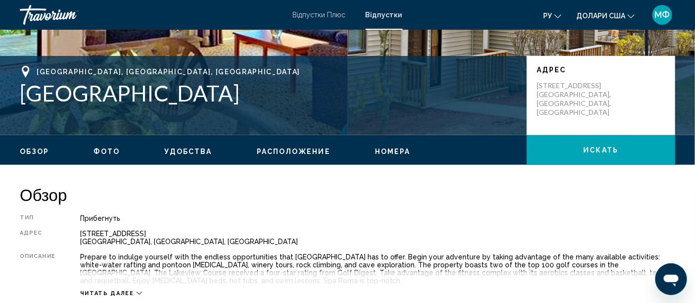
scroll to position [224, 0]
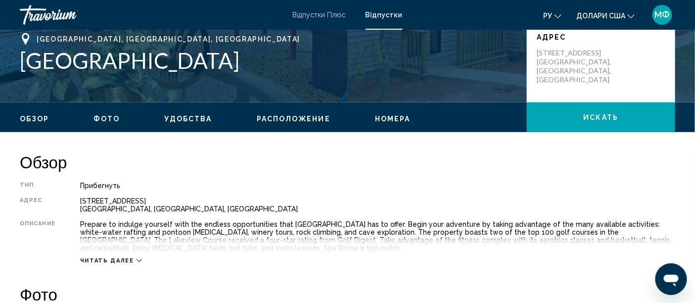
click at [391, 14] on font "Відпустки" at bounding box center [384, 15] width 37 height 8
